Goal: Navigation & Orientation: Find specific page/section

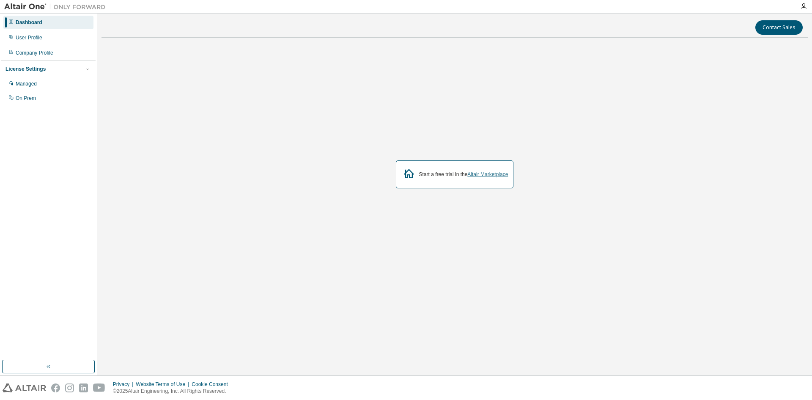
click at [486, 173] on link "Altair Marketplace" at bounding box center [487, 174] width 41 height 6
